Goal: Information Seeking & Learning: Learn about a topic

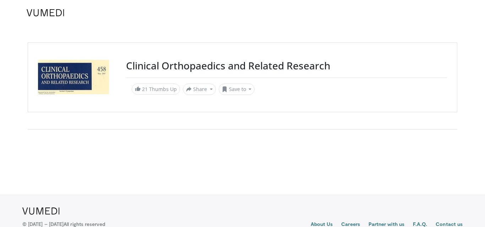
scroll to position [23, 0]
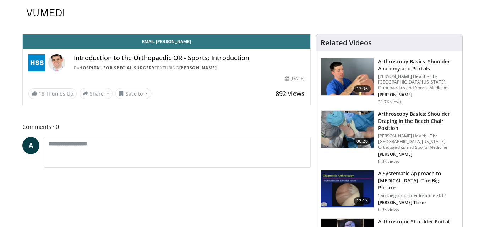
click at [385, 65] on h3 "Arthroscopy Basics: Shoulder Anatomy and Portals" at bounding box center [418, 65] width 80 height 14
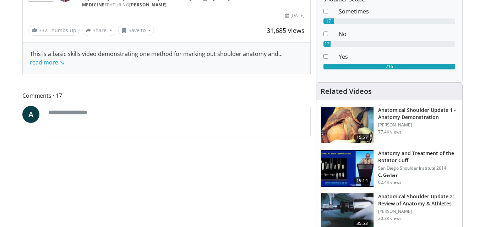
scroll to position [69, 0]
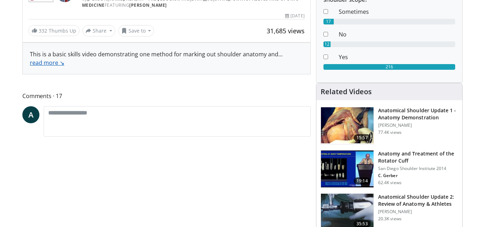
click at [54, 65] on link "read more ↘" at bounding box center [47, 63] width 34 height 8
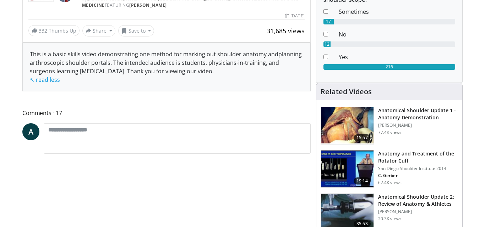
click at [402, 119] on h3 "Anatomical Shoulder Update 1 - Anatomy Demonstration" at bounding box center [418, 114] width 80 height 14
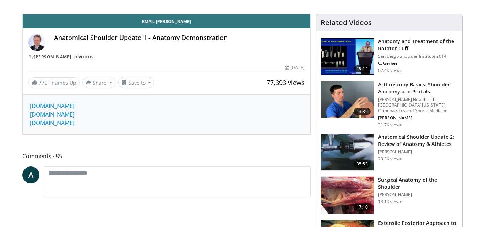
scroll to position [21, 0]
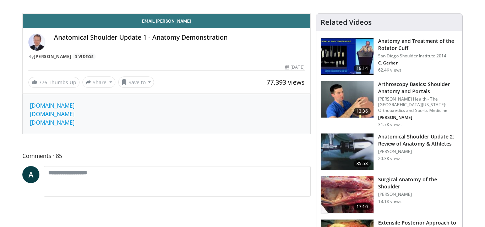
click at [407, 138] on h3 "Anatomical Shoulder Update 2: Review of Anatomy & Athletes" at bounding box center [418, 140] width 80 height 14
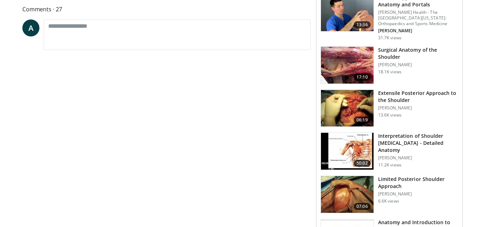
scroll to position [152, 0]
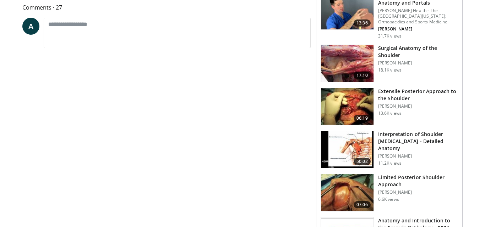
click at [403, 135] on h3 "Interpretation of Shoulder [MEDICAL_DATA] - Detailed Anatomy" at bounding box center [418, 141] width 80 height 21
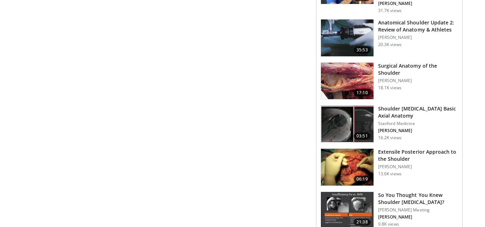
scroll to position [181, 0]
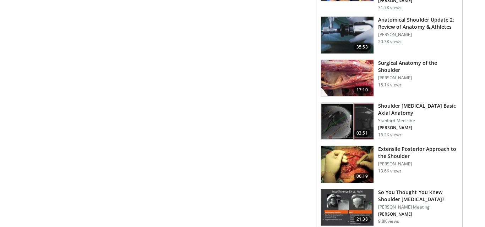
click at [410, 106] on h3 "Shoulder [MEDICAL_DATA] Basic Axial Anatomy" at bounding box center [418, 110] width 80 height 14
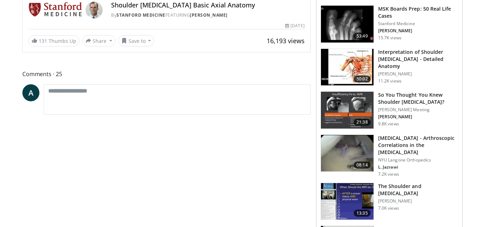
scroll to position [51, 0]
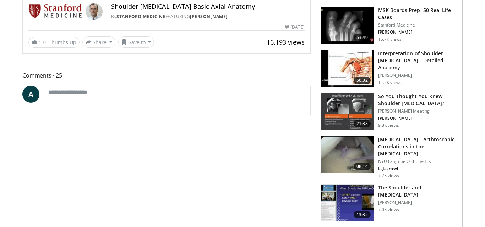
click at [417, 99] on h3 "So You Thought You Knew Shoulder [MEDICAL_DATA]?" at bounding box center [418, 100] width 80 height 14
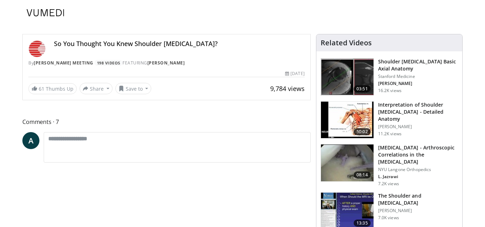
click at [396, 60] on h3 "Shoulder [MEDICAL_DATA] Basic Axial Anatomy" at bounding box center [418, 65] width 80 height 14
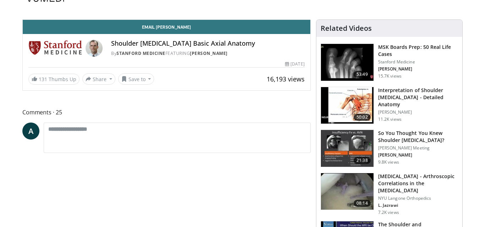
scroll to position [14, 0]
